Goal: Navigation & Orientation: Find specific page/section

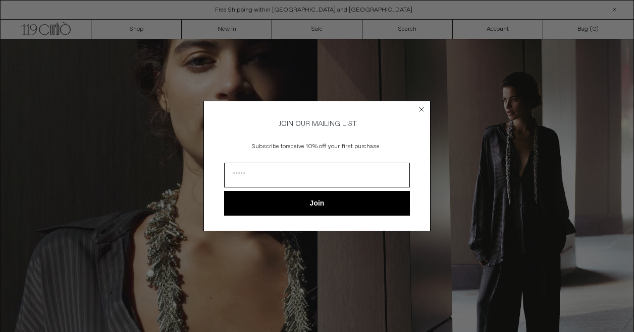
click at [420, 109] on circle "Close dialog" at bounding box center [422, 110] width 10 height 10
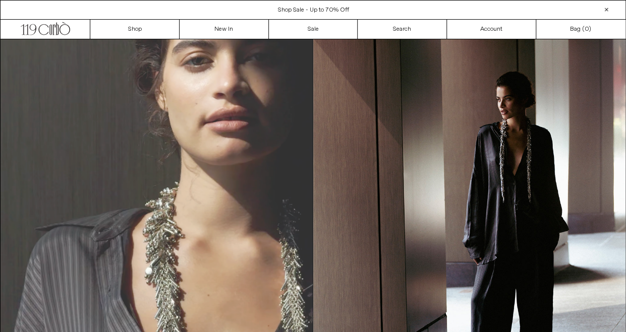
click at [96, 209] on video "Your browser does not support the video tag." at bounding box center [157, 235] width 312 height 393
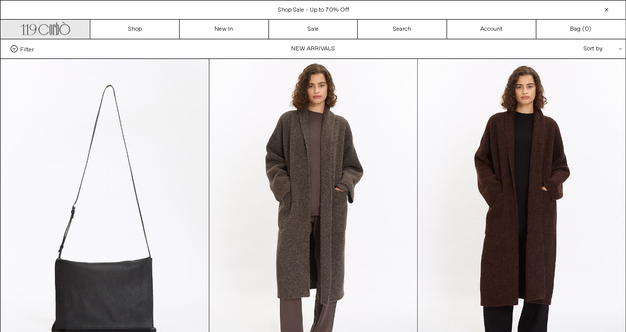
click at [55, 28] on icon ".cls-1, .cls-2 { fill: #231f20; stroke: #231f20; stroke-miterlimit: 10; stroke-…" at bounding box center [45, 27] width 49 height 15
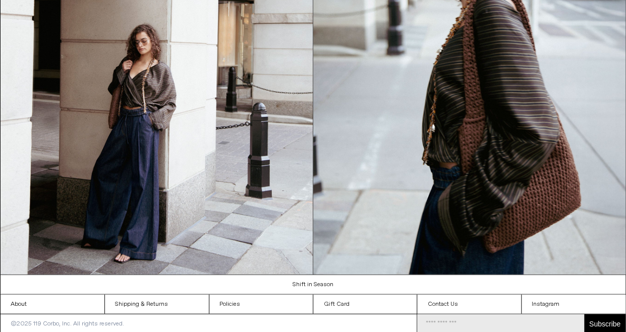
scroll to position [952, 0]
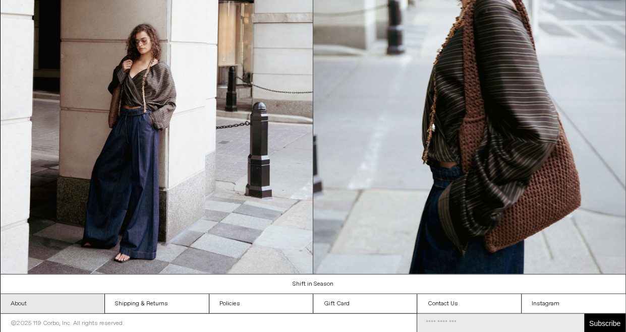
click at [44, 306] on link "About" at bounding box center [53, 304] width 104 height 19
